Goal: Find specific page/section: Find specific page/section

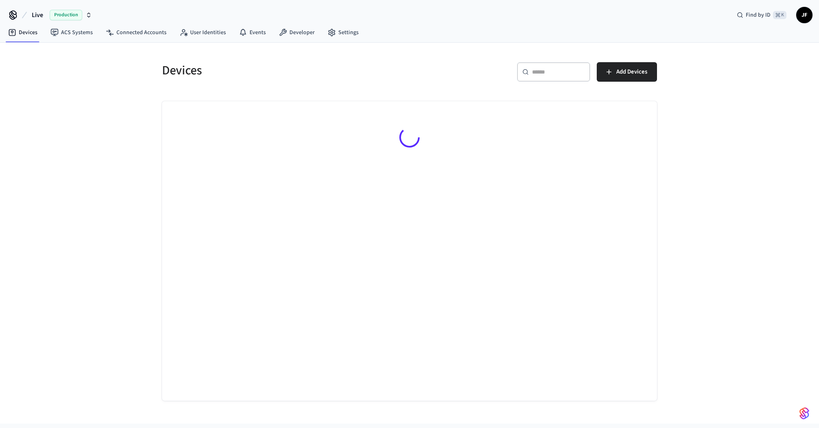
click at [35, 12] on span "Live" at bounding box center [37, 15] width 11 height 10
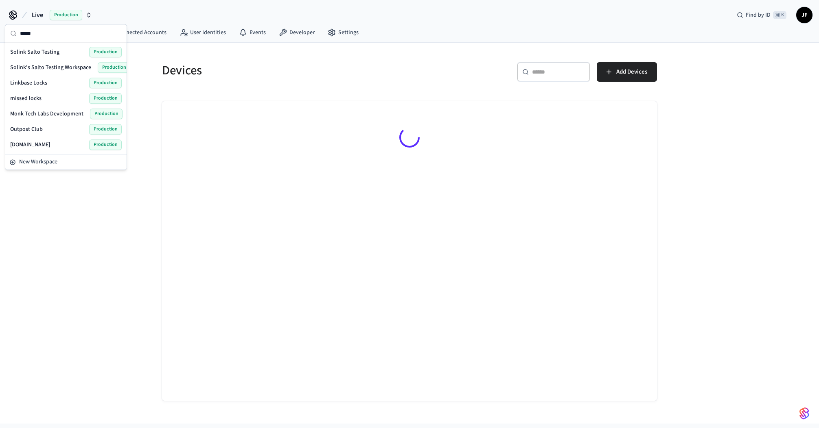
type input "*****"
click at [56, 67] on span "Solink's Salto Testing Workspace" at bounding box center [50, 67] width 81 height 8
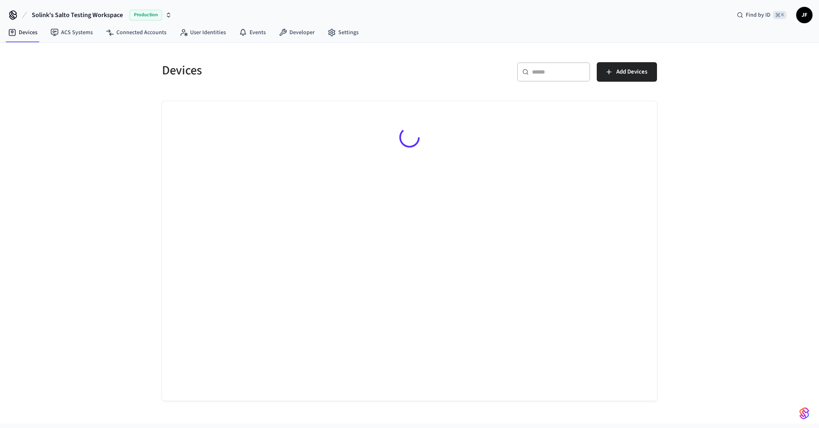
click at [188, 68] on h5 "Devices" at bounding box center [283, 70] width 242 height 17
click at [264, 58] on div "Devices" at bounding box center [278, 70] width 252 height 36
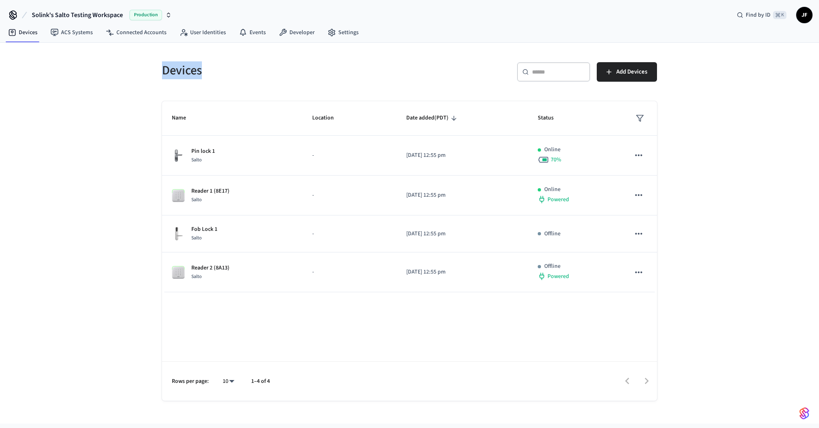
click at [262, 59] on div "Devices" at bounding box center [278, 70] width 252 height 36
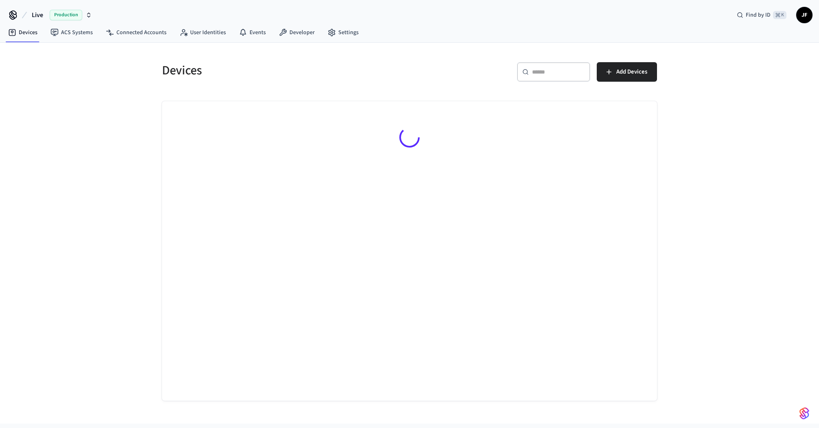
click at [35, 11] on span "Live" at bounding box center [37, 15] width 11 height 10
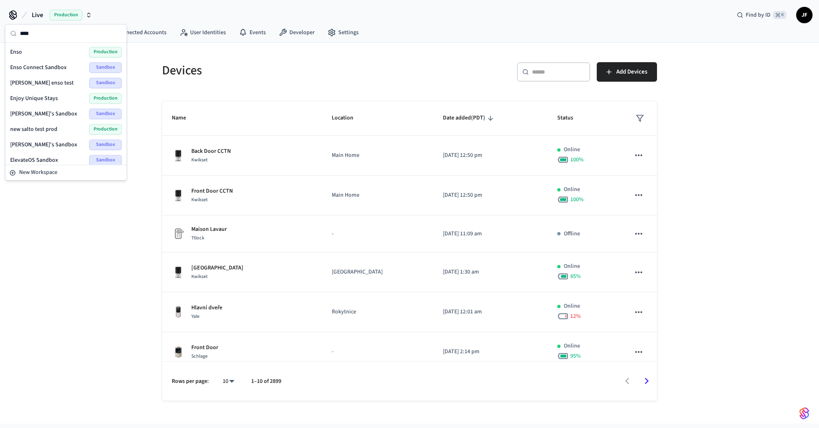
type input "****"
click at [46, 51] on div "Enso Production" at bounding box center [65, 52] width 111 height 11
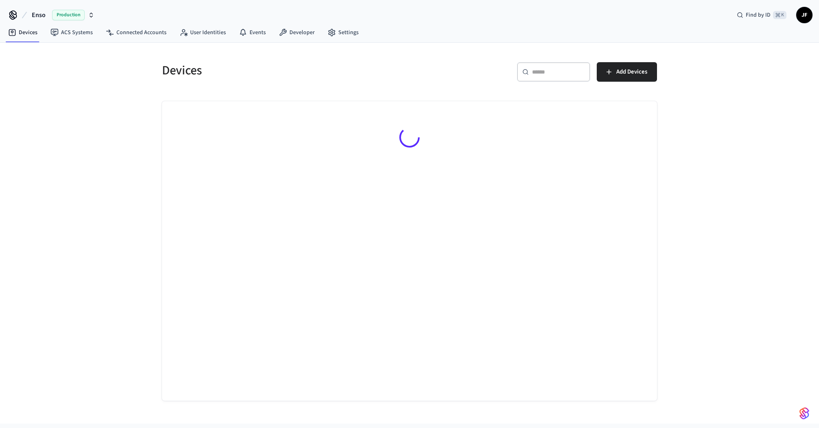
click at [174, 72] on h5 "Devices" at bounding box center [283, 70] width 242 height 17
click at [234, 74] on h5 "Devices" at bounding box center [283, 70] width 242 height 17
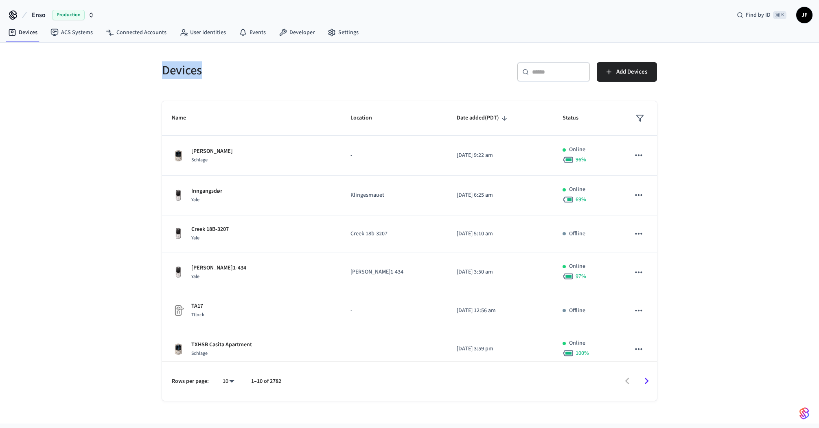
drag, startPoint x: 200, startPoint y: 72, endPoint x: 139, endPoint y: 68, distance: 61.2
click at [139, 68] on div "Devices ​ ​ Add Devices Name Location Date added (PDT) Status [PERSON_NAME] jr …" at bounding box center [409, 233] width 819 height 381
click at [141, 68] on div "Devices ​ ​ Add Devices Name Location Date added (PDT) Status [PERSON_NAME] jr …" at bounding box center [409, 233] width 819 height 381
click at [544, 76] on div "​ ​" at bounding box center [553, 72] width 73 height 20
paste input "**********"
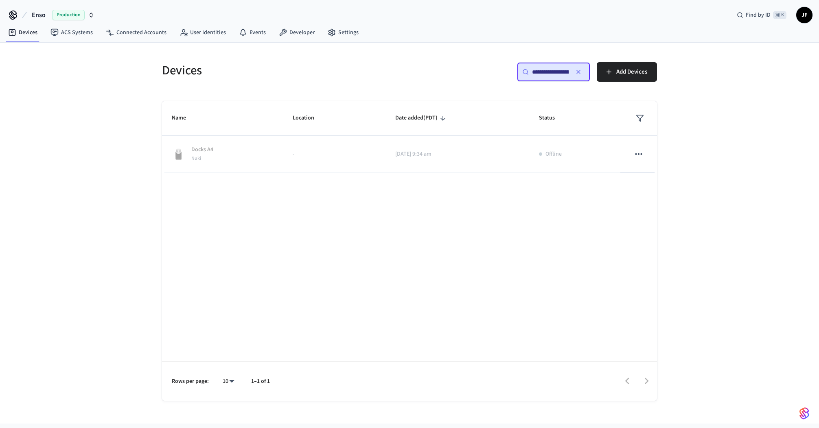
scroll to position [0, 62]
type input "**********"
click at [326, 174] on div "Name Location Date added (PDT) Status Docks A4 Nuki - [DATE] 9:34 am Offline Ro…" at bounding box center [409, 251] width 495 height 300
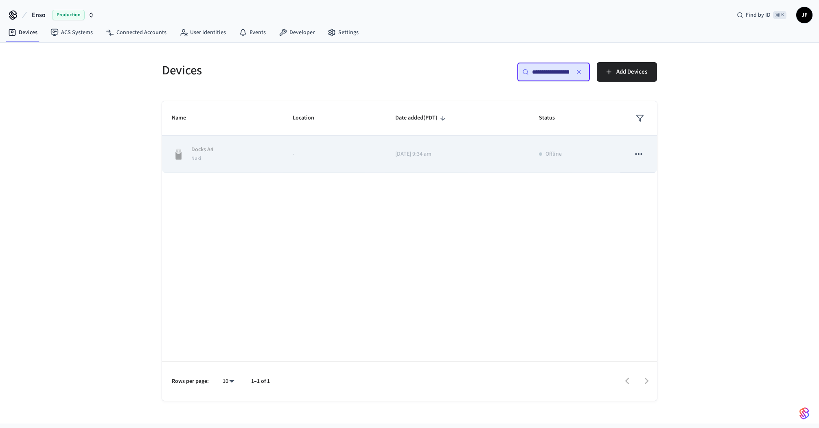
click at [318, 166] on td "-" at bounding box center [334, 154] width 103 height 37
click at [297, 164] on td "-" at bounding box center [334, 154] width 103 height 37
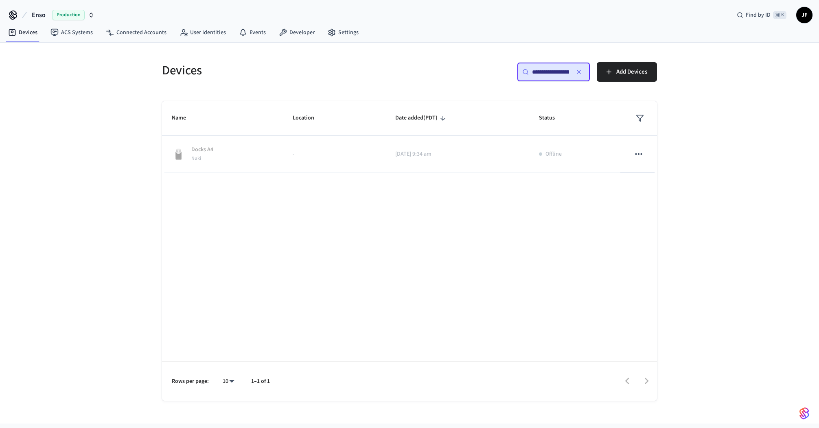
click at [730, 116] on div "**********" at bounding box center [409, 233] width 819 height 381
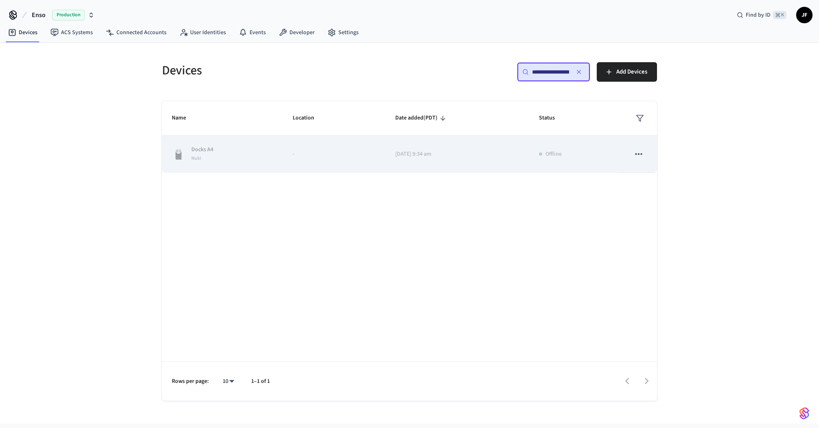
click at [341, 169] on td "-" at bounding box center [334, 154] width 103 height 37
click at [641, 157] on icon "sticky table" at bounding box center [638, 154] width 11 height 11
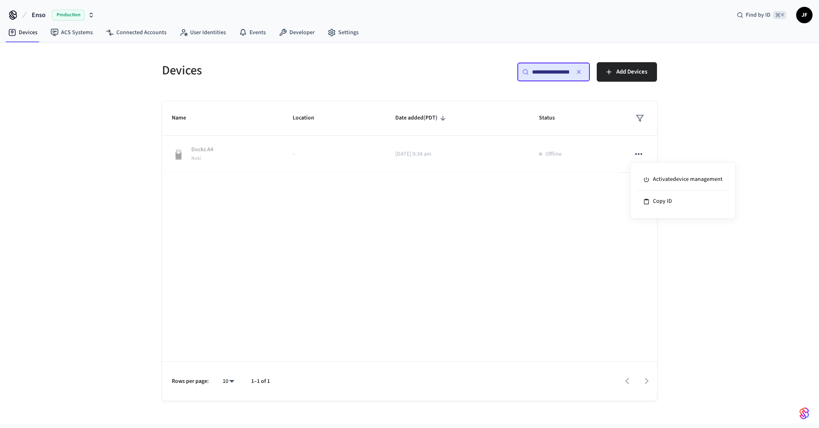
click at [712, 117] on div at bounding box center [409, 214] width 819 height 428
click at [463, 48] on div "**********" at bounding box center [409, 222] width 521 height 358
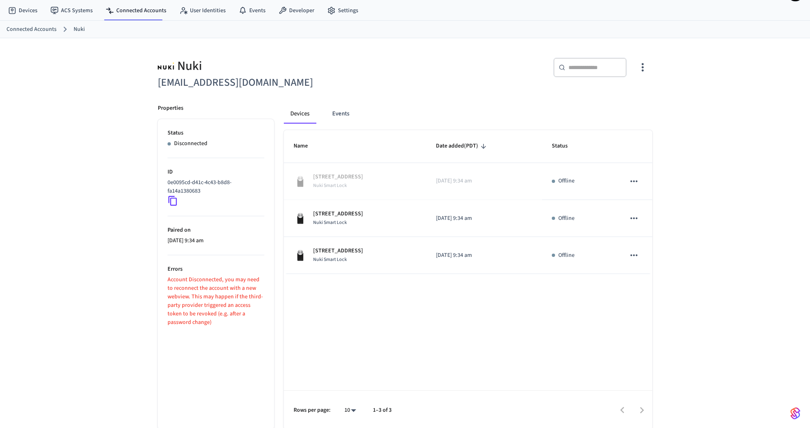
scroll to position [23, 0]
click at [510, 84] on div "​ ​" at bounding box center [526, 68] width 252 height 43
click at [441, 78] on div "​ ​" at bounding box center [531, 70] width 242 height 26
click at [430, 80] on div "​ ​" at bounding box center [531, 70] width 242 height 26
click at [419, 74] on div "​ ​" at bounding box center [531, 70] width 242 height 26
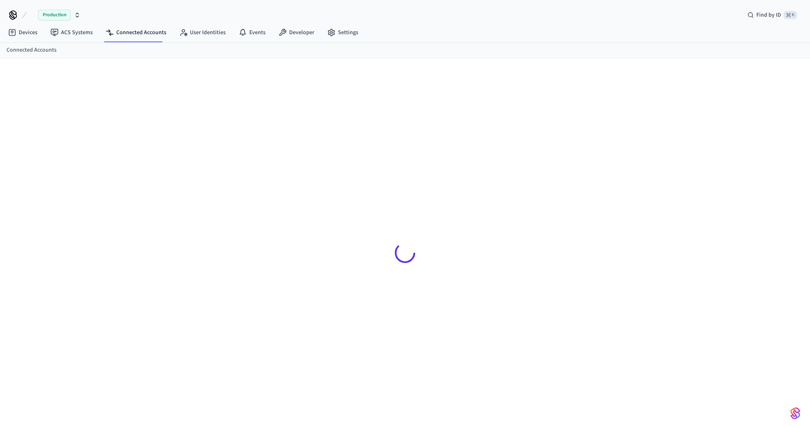
scroll to position [11, 0]
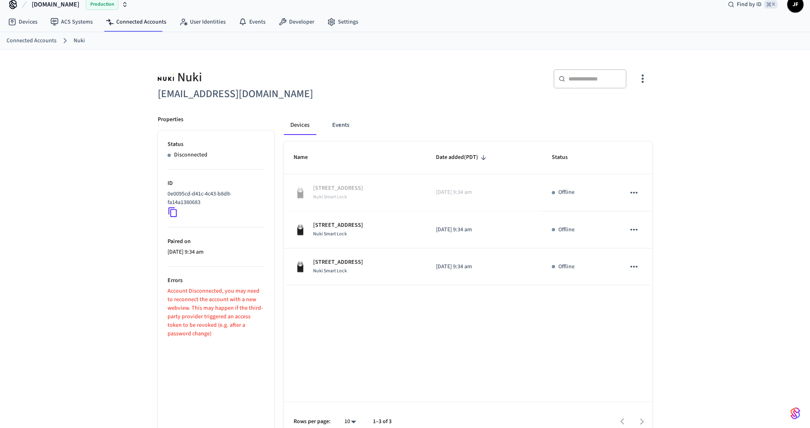
click at [492, 78] on div "​ ​" at bounding box center [531, 82] width 242 height 26
